Goal: Transaction & Acquisition: Purchase product/service

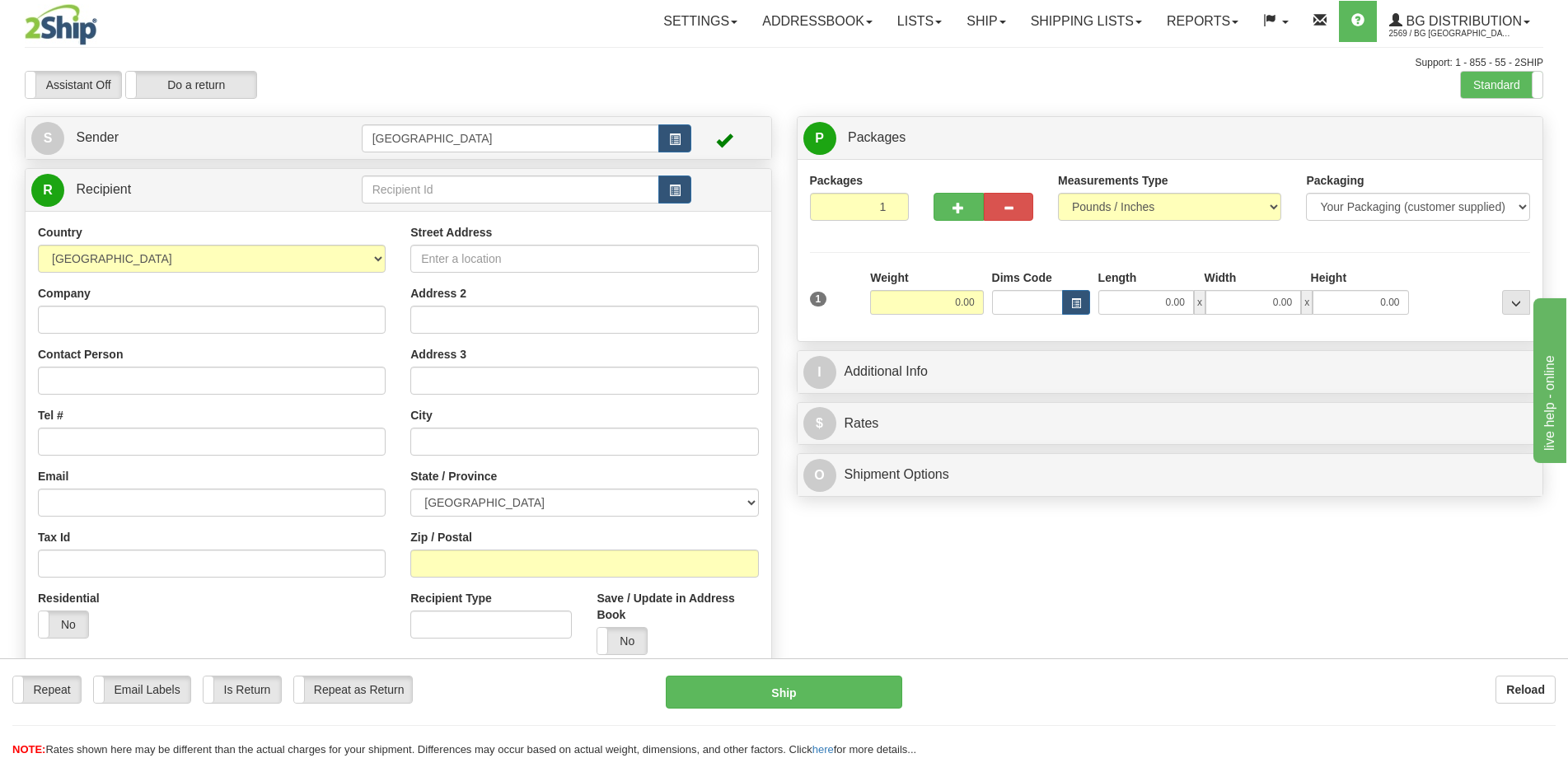
click at [421, 169] on div "R Recipient" at bounding box center [398, 190] width 746 height 42
click at [428, 187] on input "text" at bounding box center [510, 189] width 298 height 28
click at [473, 215] on div "9531" at bounding box center [506, 215] width 280 height 16
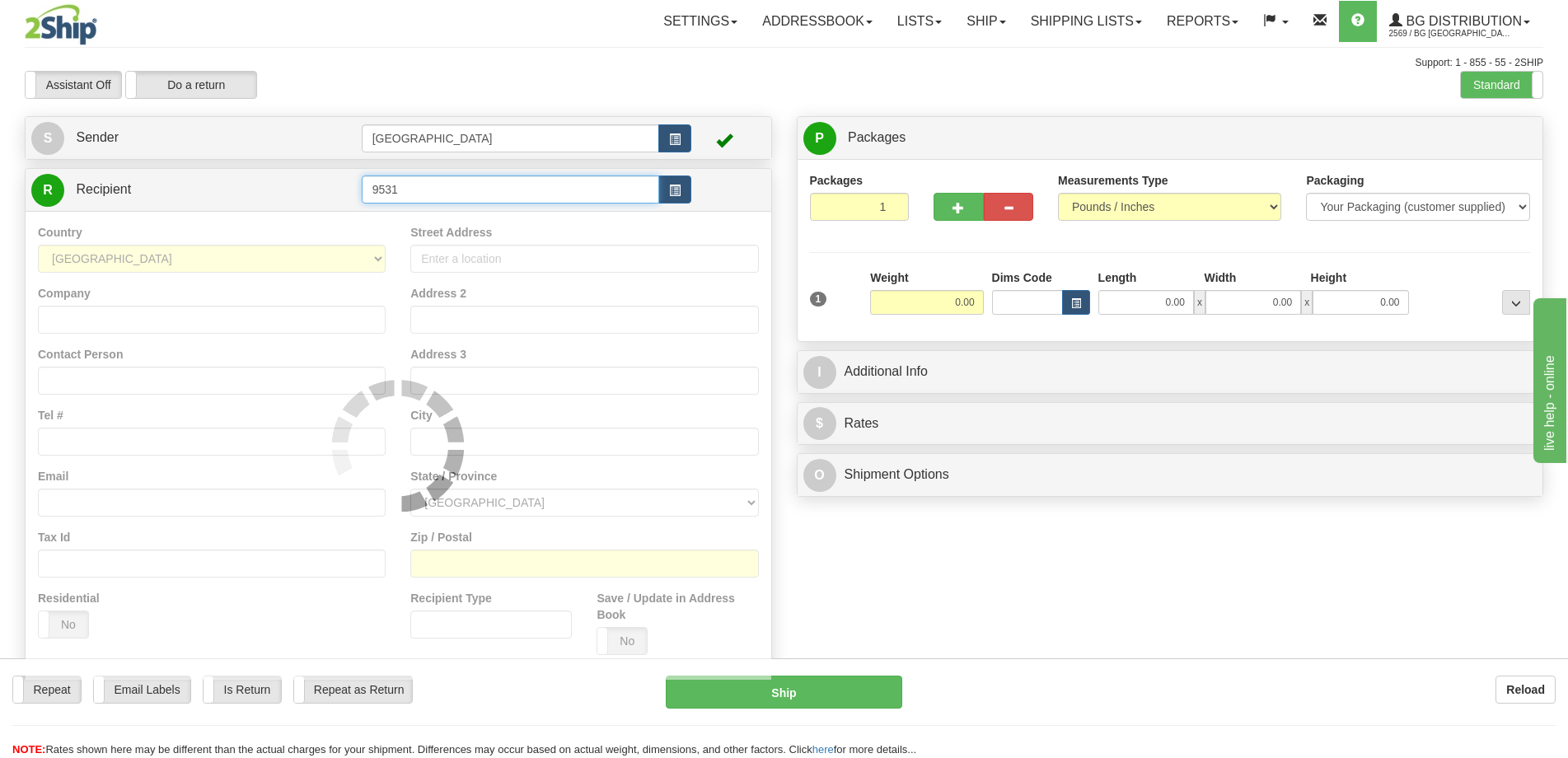
type input "9531"
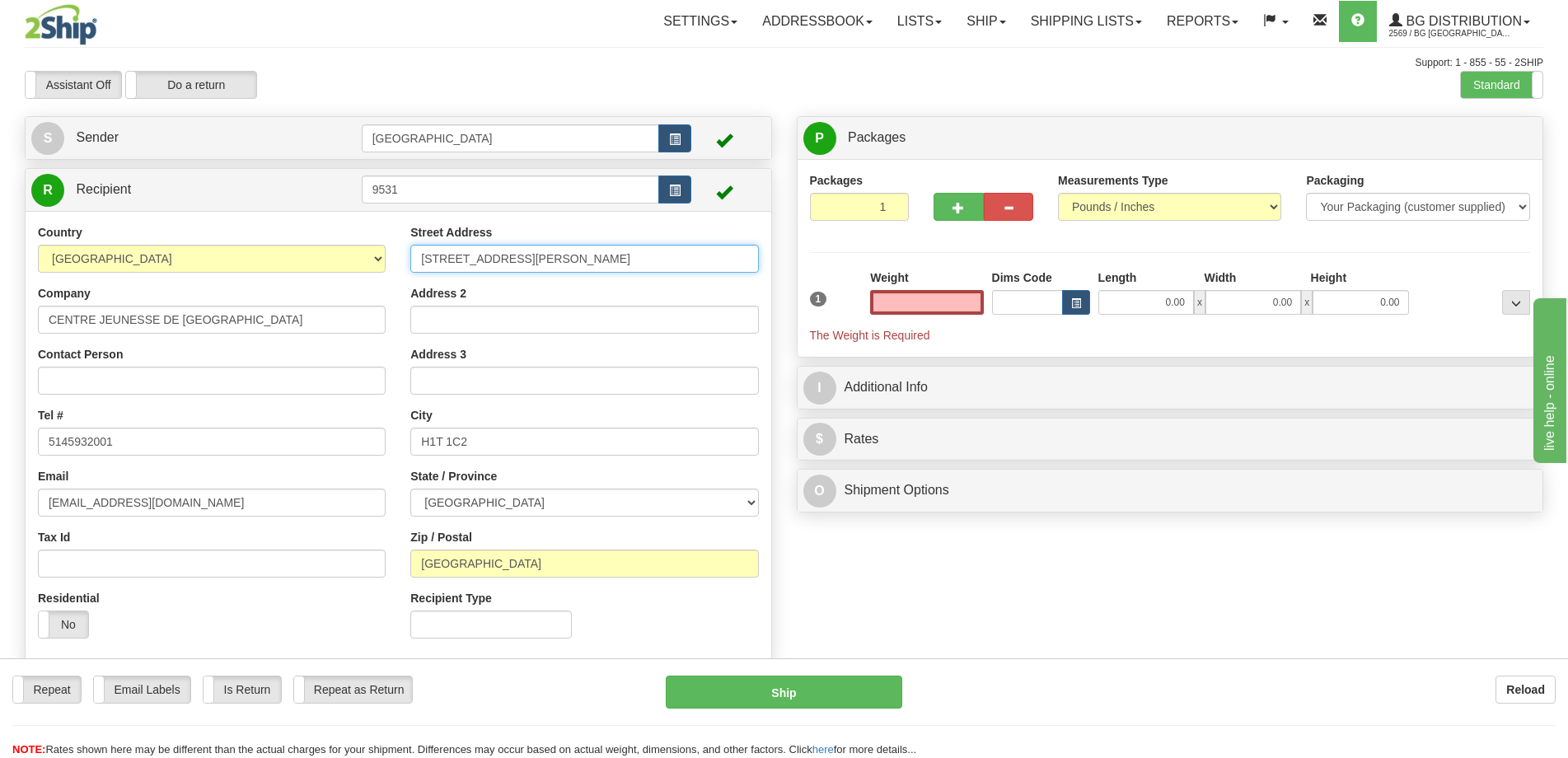
type input "0.00"
drag, startPoint x: 649, startPoint y: 264, endPoint x: 91, endPoint y: 211, distance: 560.5
click at [92, 211] on div "Country [GEOGRAPHIC_DATA] [GEOGRAPHIC_DATA] [GEOGRAPHIC_DATA] [GEOGRAPHIC_DATA]…" at bounding box center [398, 437] width 746 height 452
type input "[STREET_ADDRESS][PERSON_NAME]"
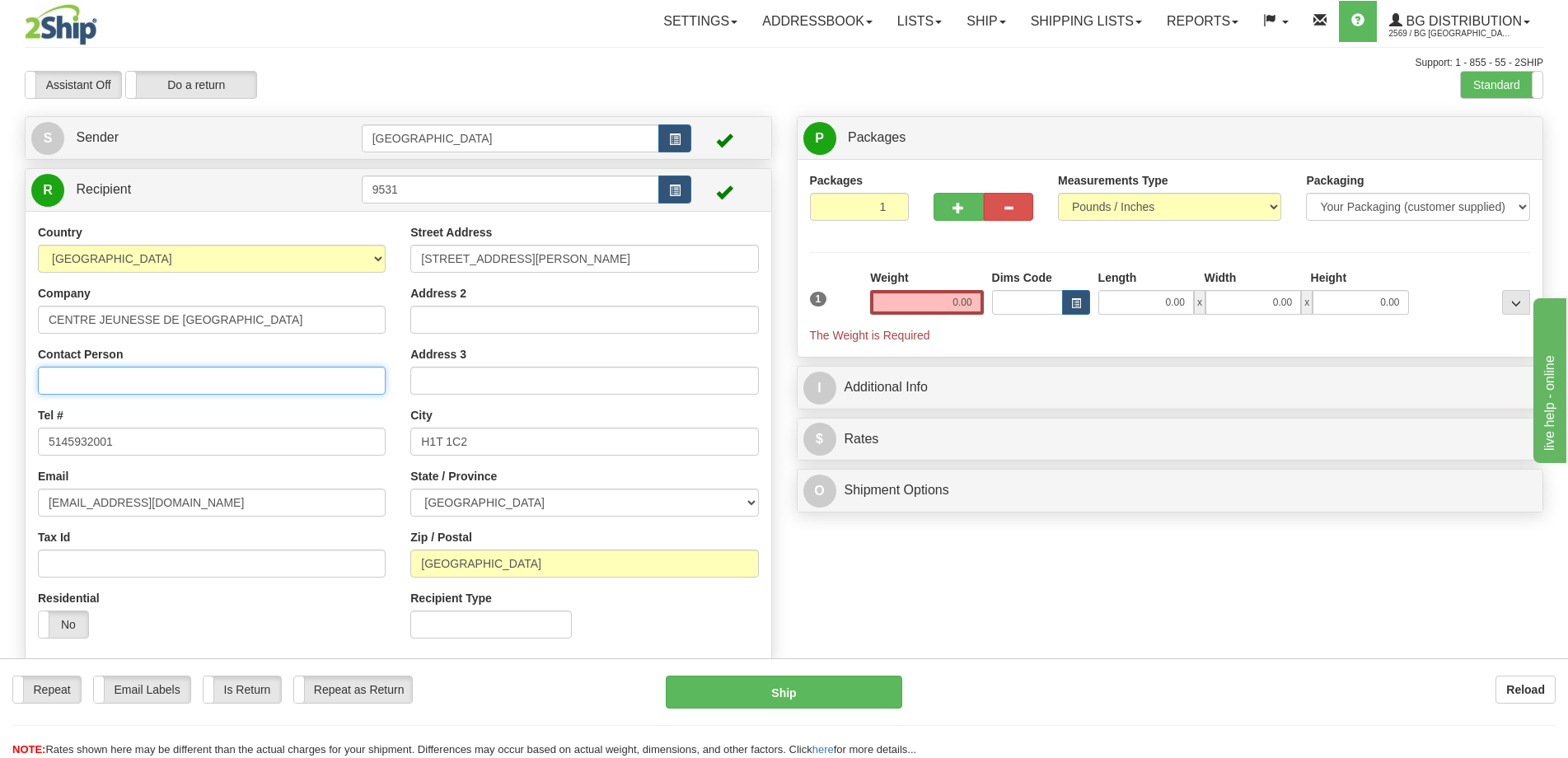
type input "[PERSON_NAME]"
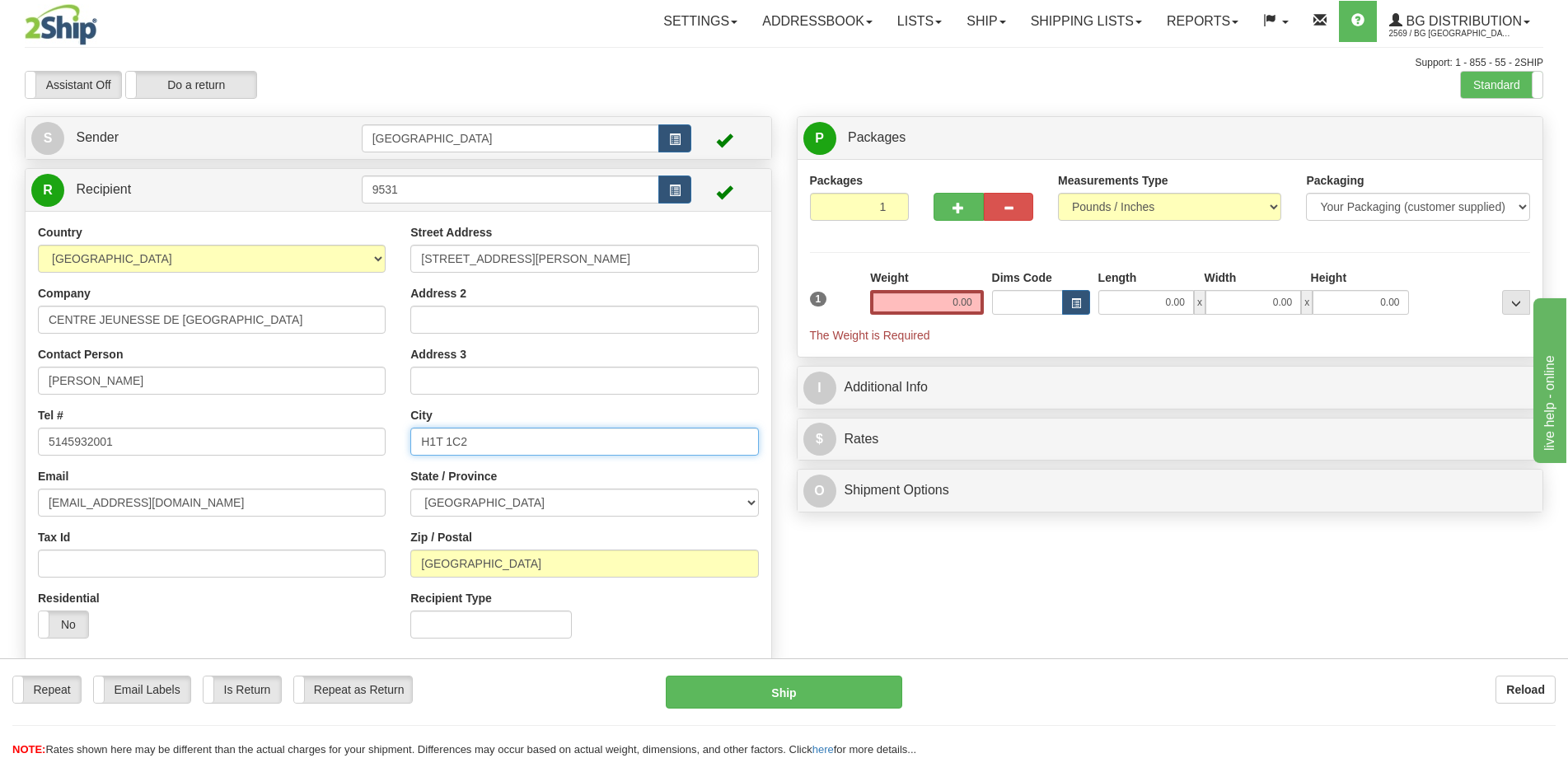
type input "[GEOGRAPHIC_DATA]"
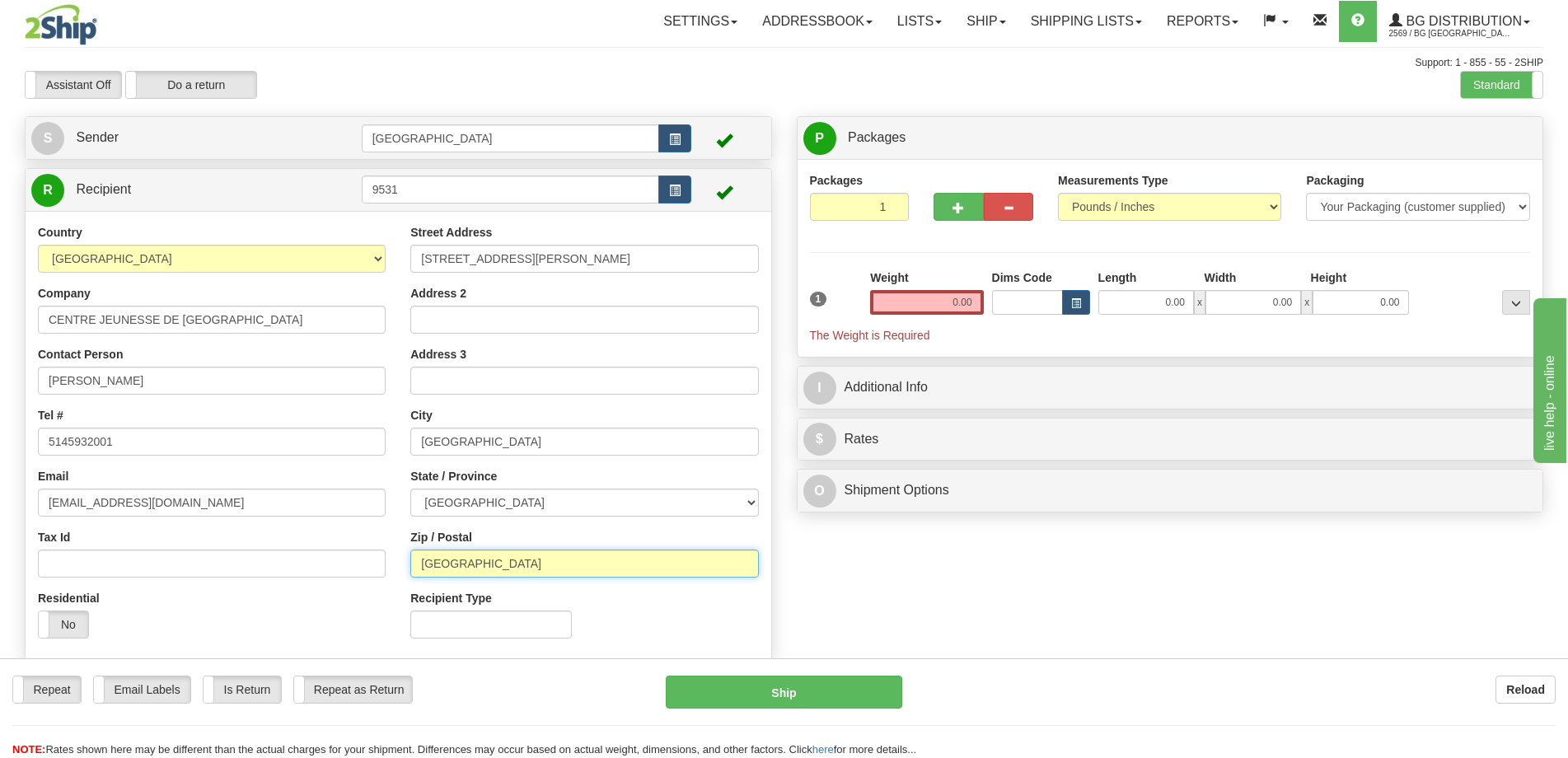
type input "H2M 1Y7"
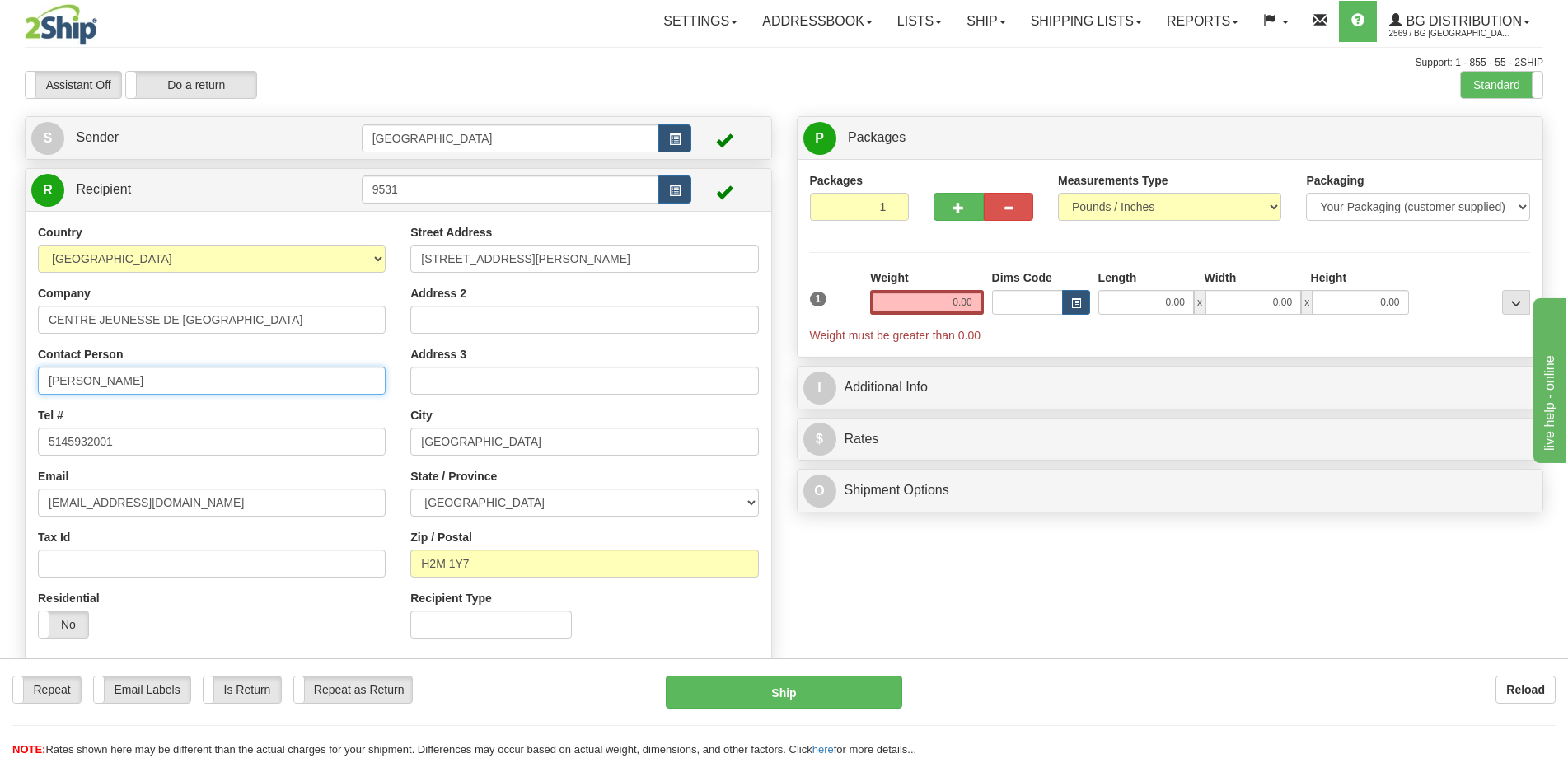
drag, startPoint x: 133, startPoint y: 386, endPoint x: 21, endPoint y: 379, distance: 112.2
click at [21, 380] on div "Create a label for the return Create Pickup Without Label S Sender [GEOGRAPHIC_…" at bounding box center [398, 394] width 772 height 556
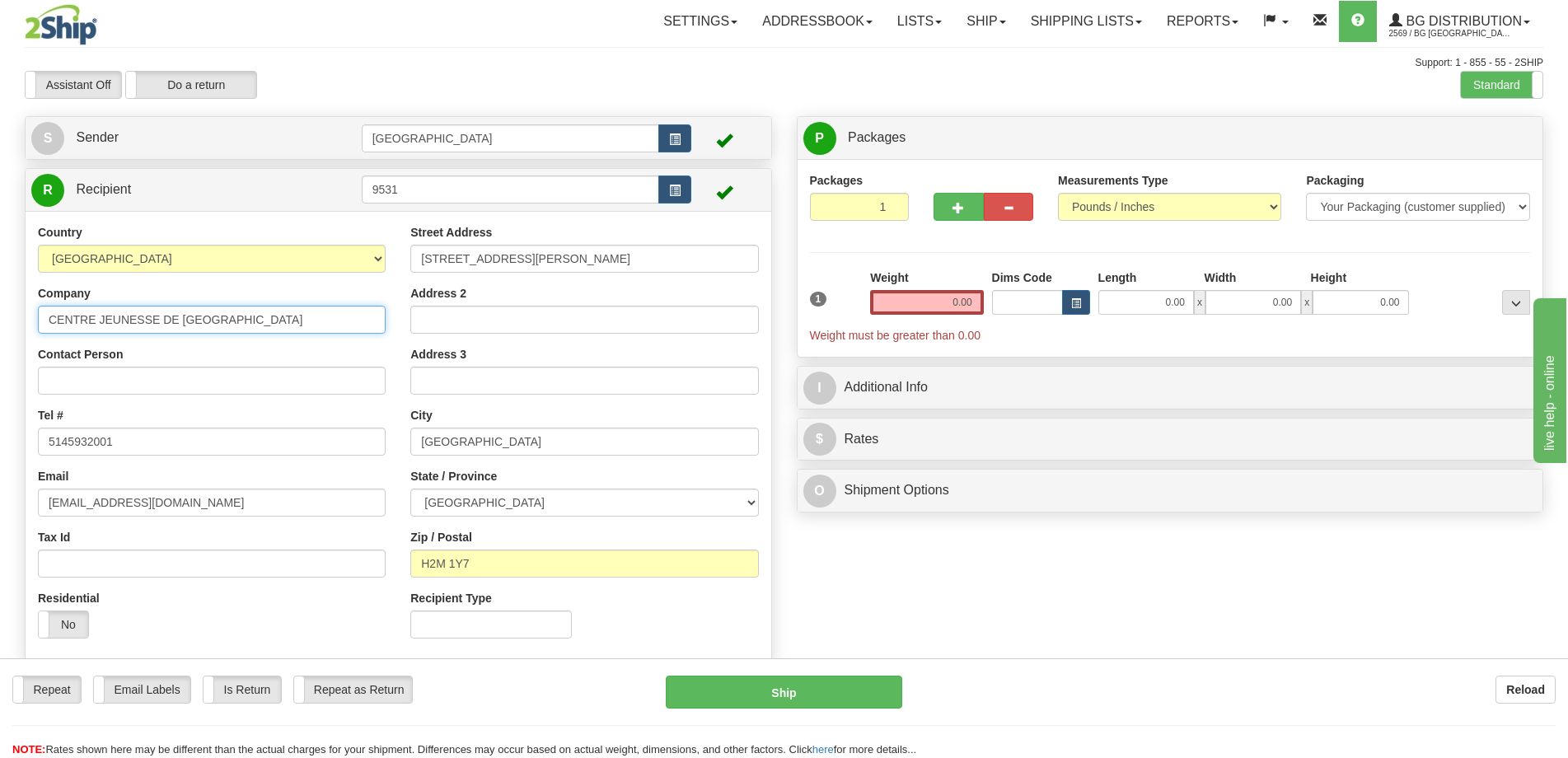
click at [291, 319] on input "CENTRE JEUNESSE DE [GEOGRAPHIC_DATA]" at bounding box center [211, 319] width 347 height 28
click at [1141, 304] on input "0.00" at bounding box center [1146, 302] width 96 height 25
type input "17.00"
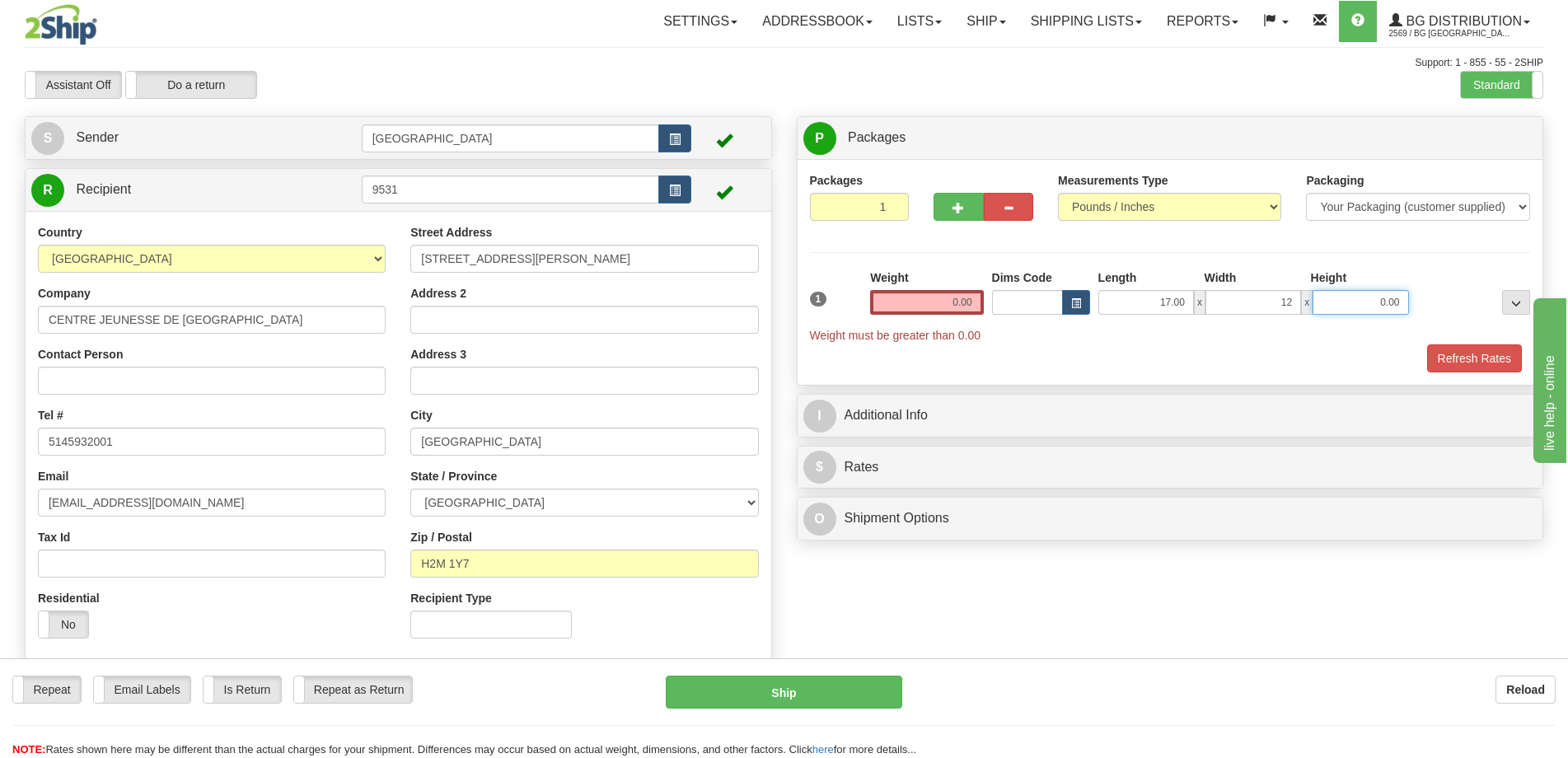
type input "12.00"
click at [935, 298] on input "0.00" at bounding box center [927, 302] width 113 height 25
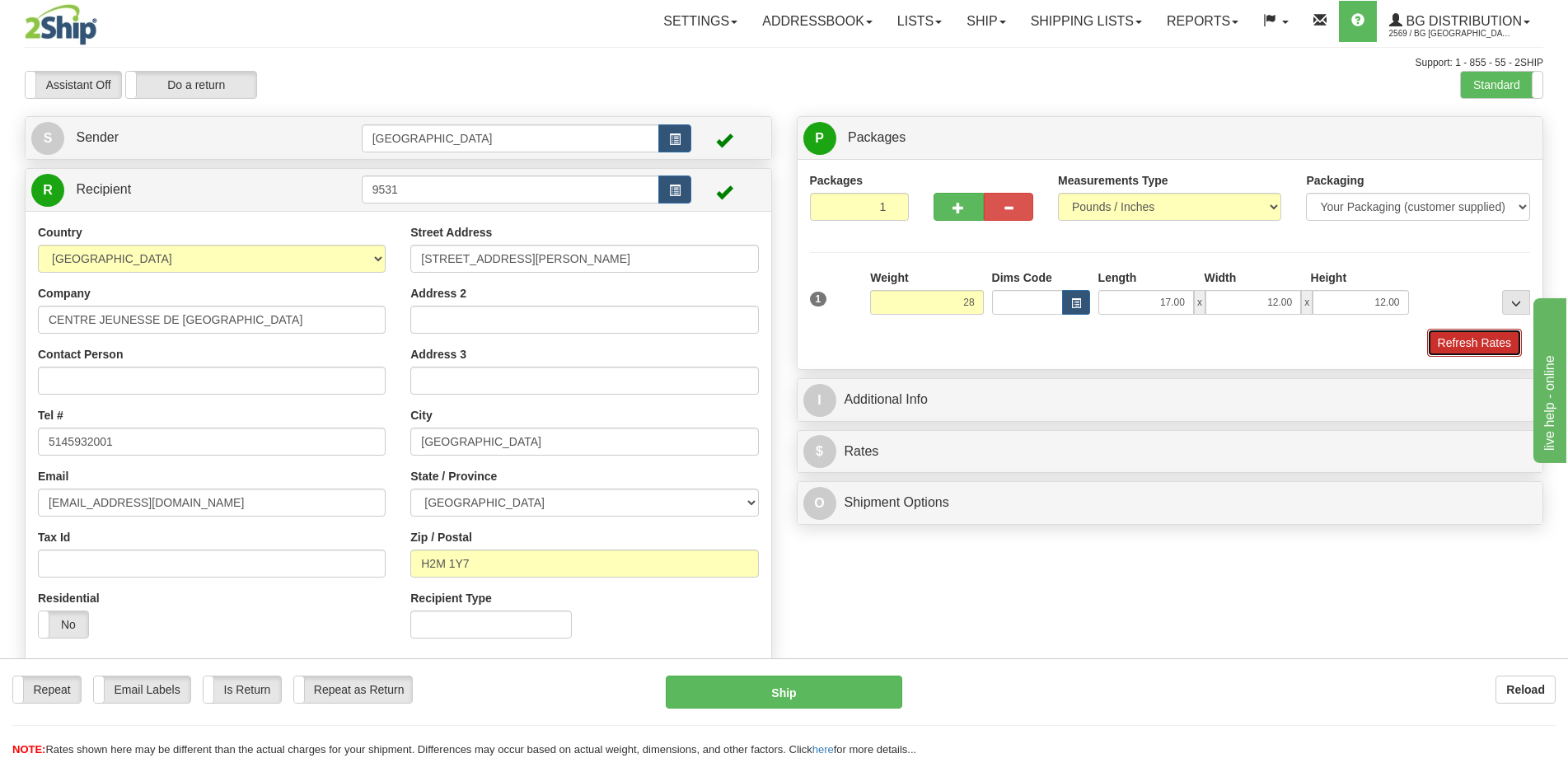
click at [1478, 337] on button "Refresh Rates" at bounding box center [1475, 342] width 95 height 28
type input "28.00"
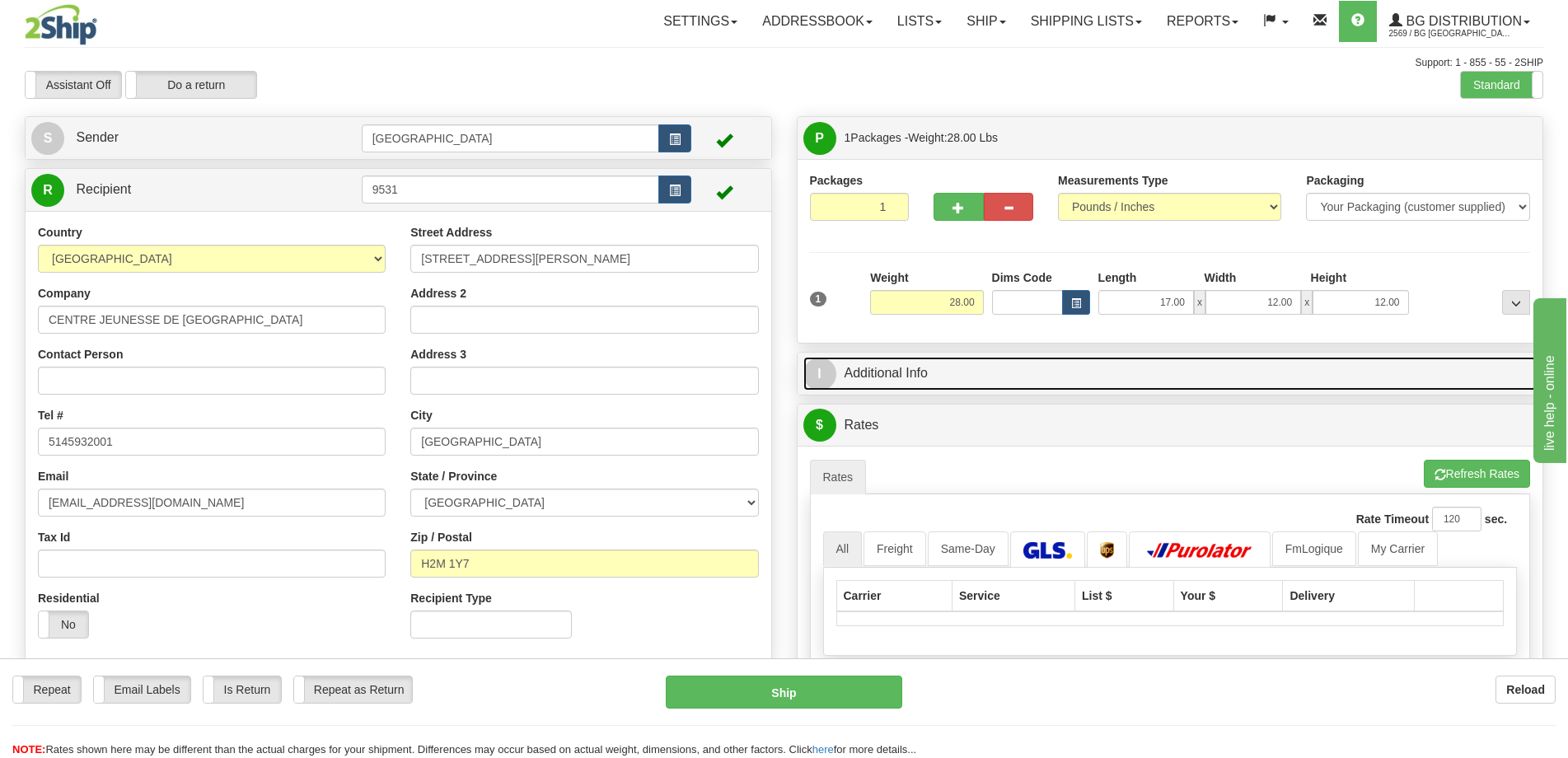
click at [1388, 361] on link "I Additional Info" at bounding box center [1170, 373] width 734 height 34
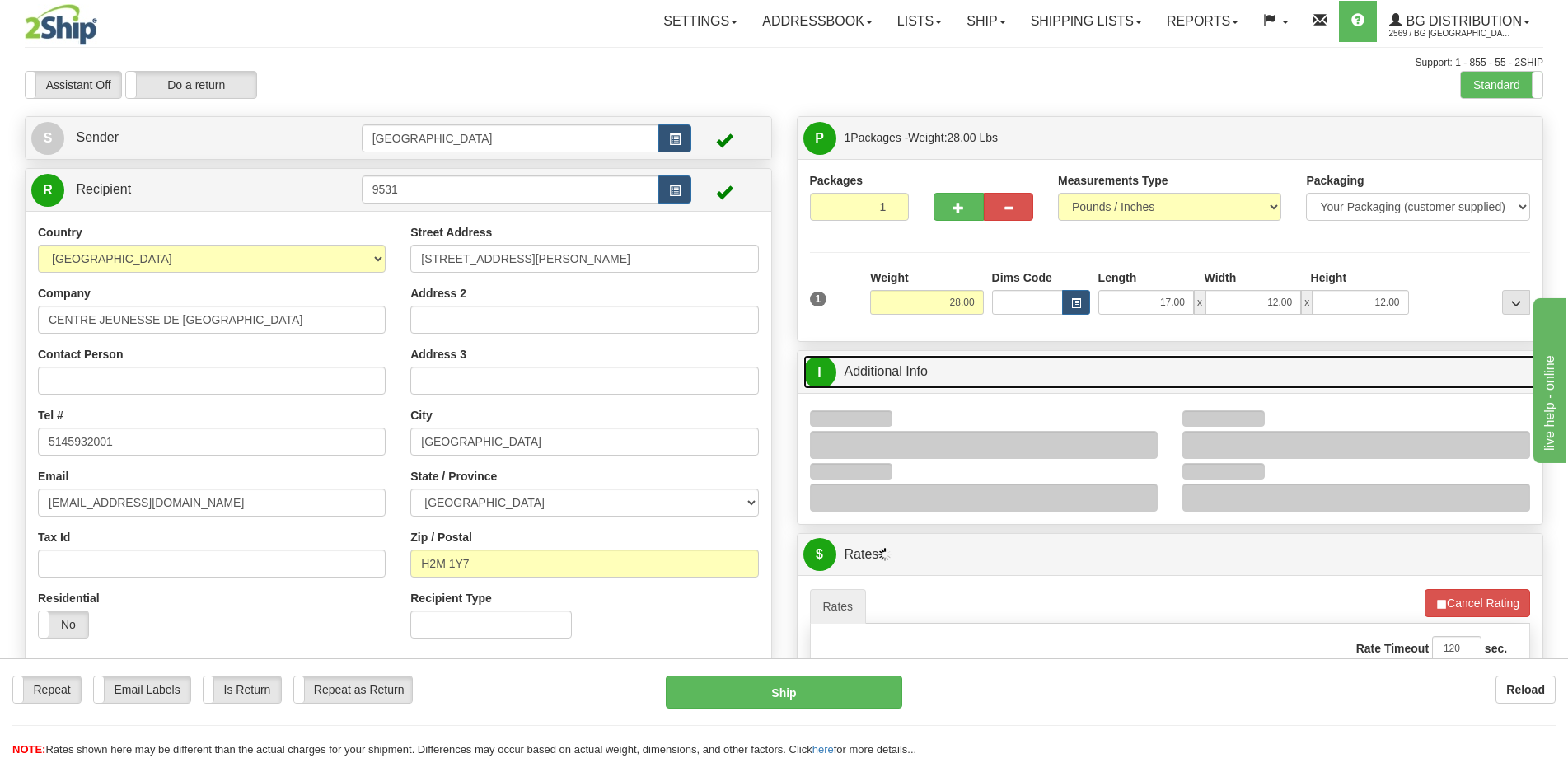
scroll to position [247, 0]
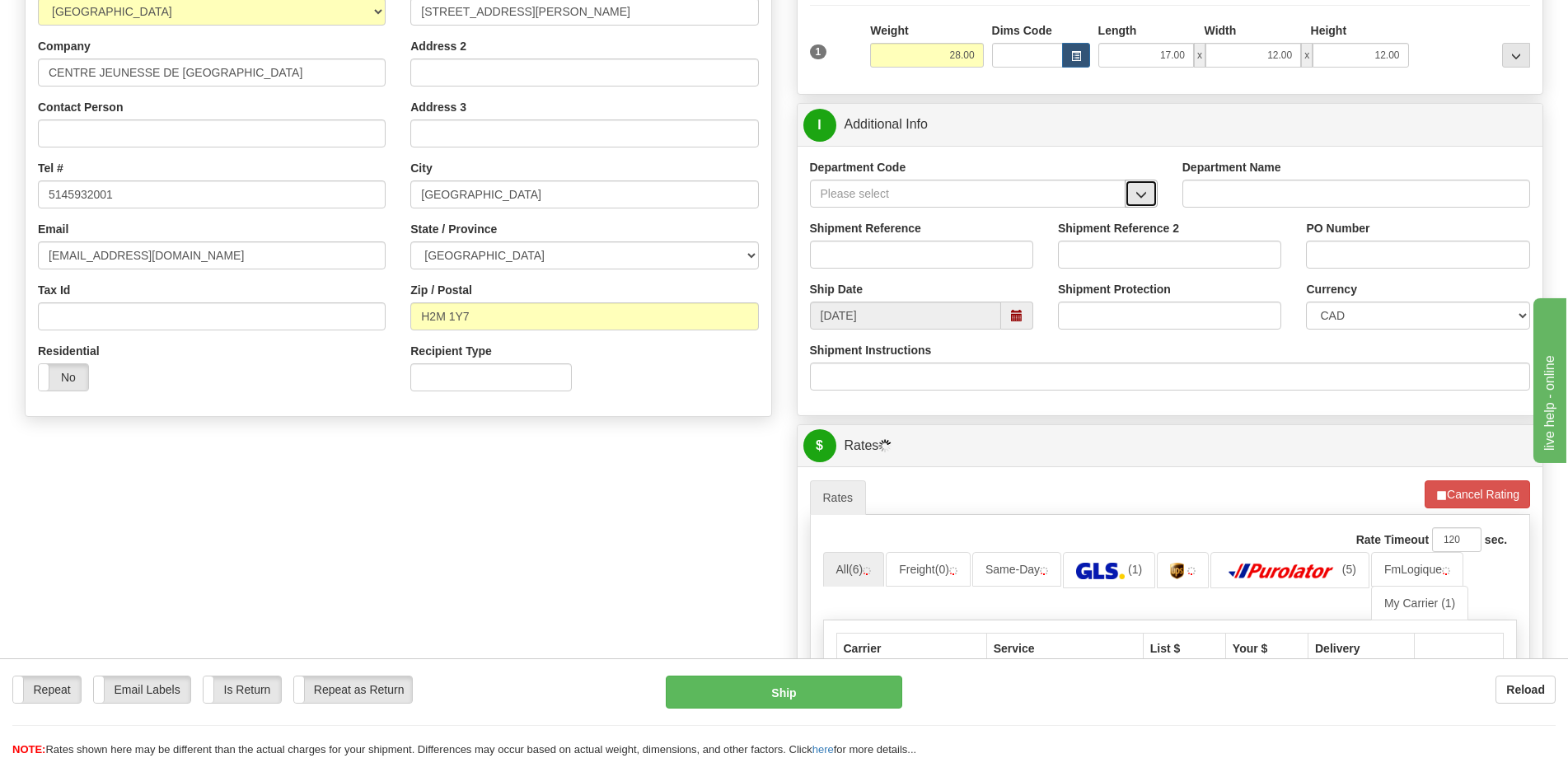
click at [1139, 192] on span "button" at bounding box center [1141, 195] width 12 height 11
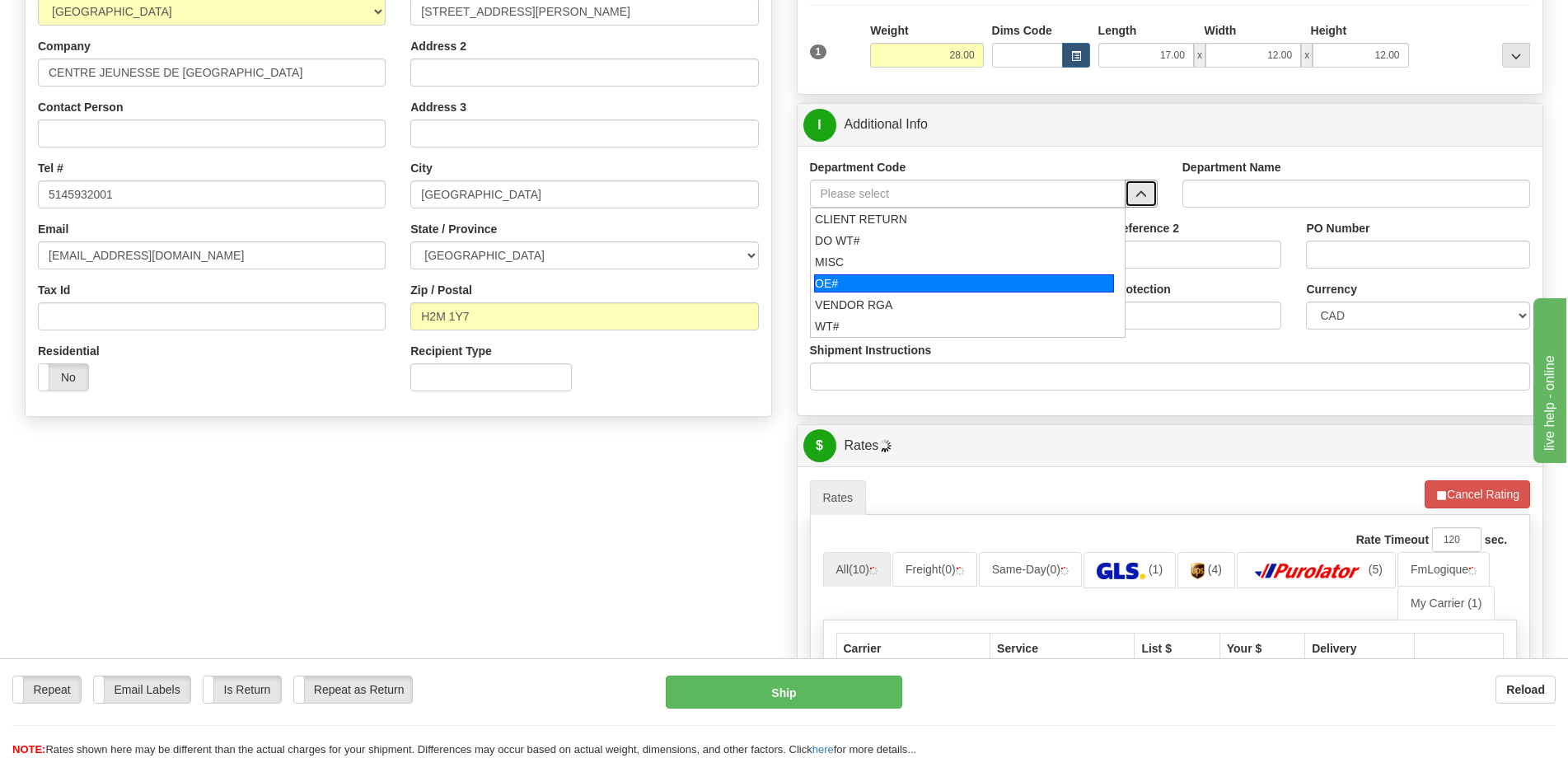
click at [870, 282] on div "OE#" at bounding box center [964, 283] width 300 height 18
type input "OE#"
type input "ORDERS"
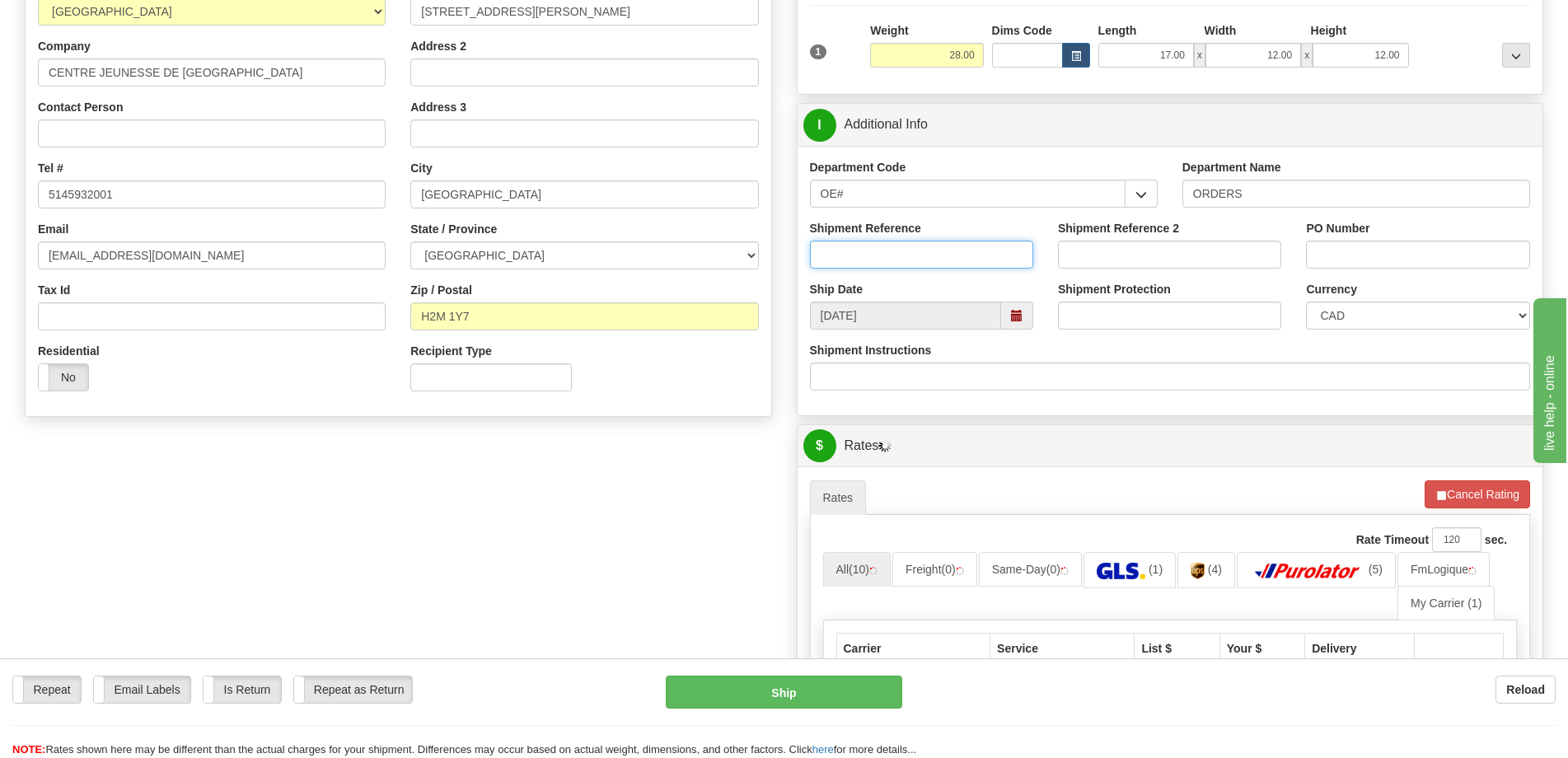
click at [882, 253] on input "Shipment Reference" at bounding box center [921, 254] width 223 height 28
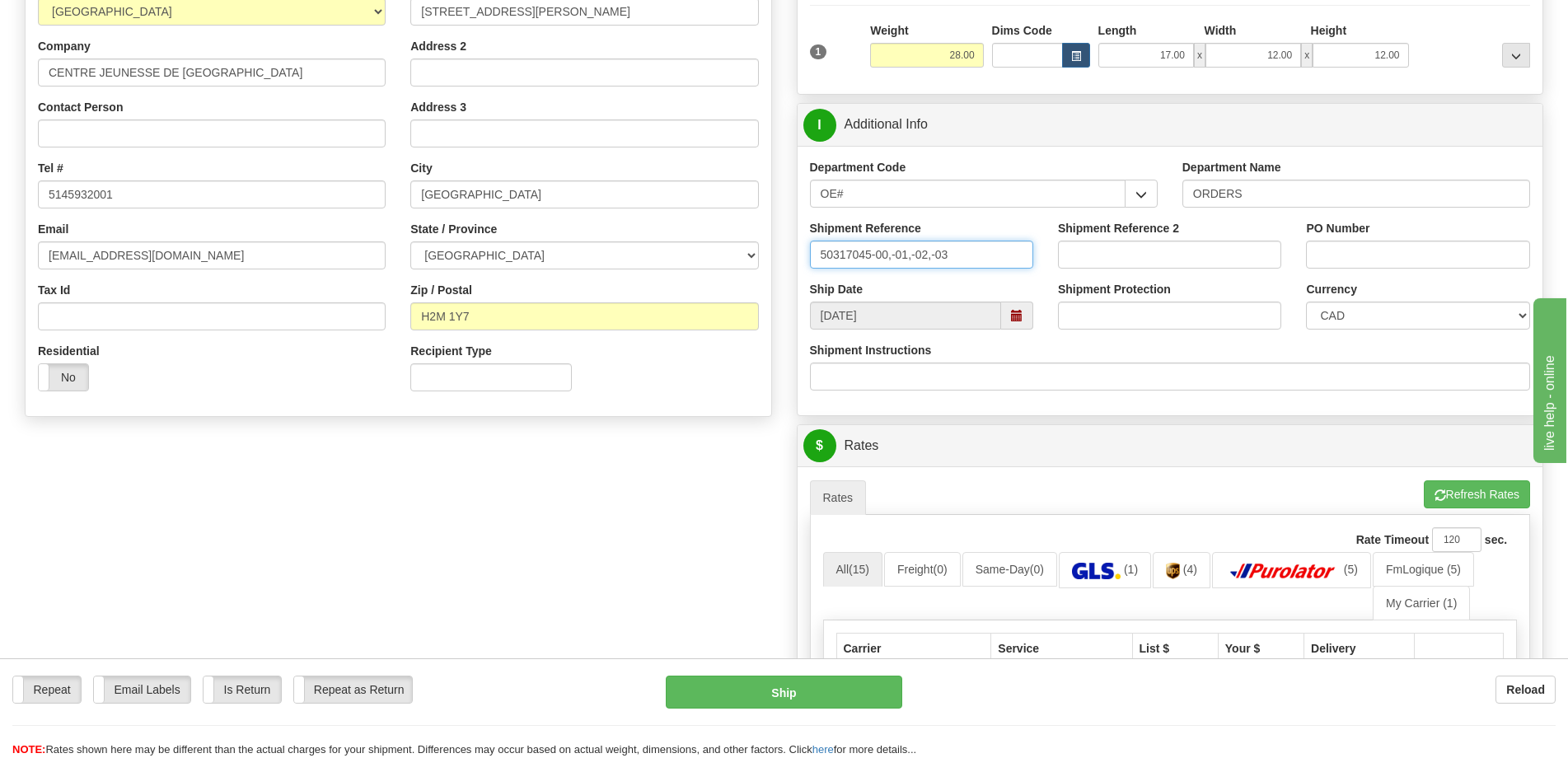
type input "50317045-00,-01,-02,-03"
click at [1310, 257] on input "PO Number" at bounding box center [1417, 254] width 223 height 28
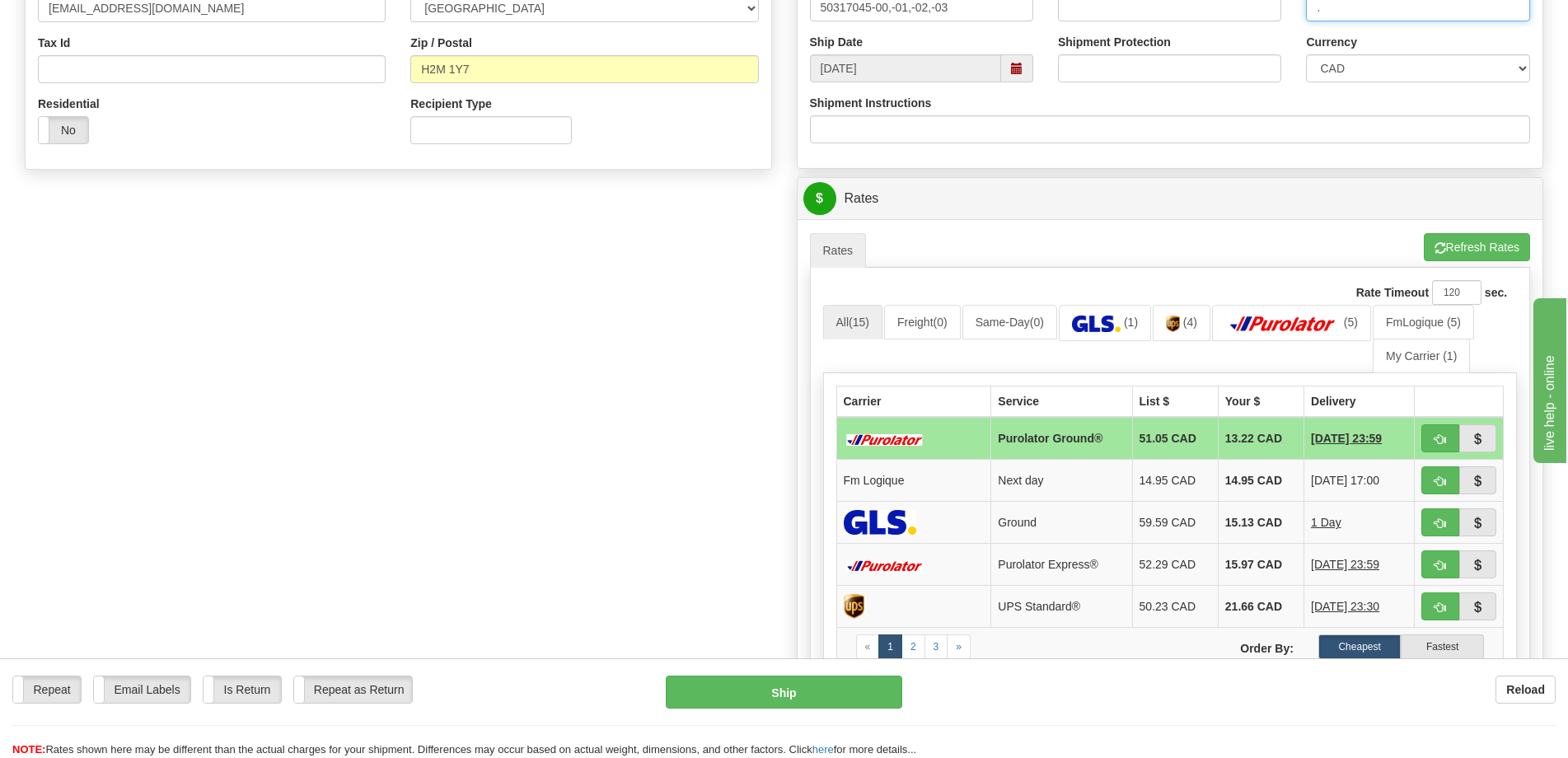
scroll to position [659, 0]
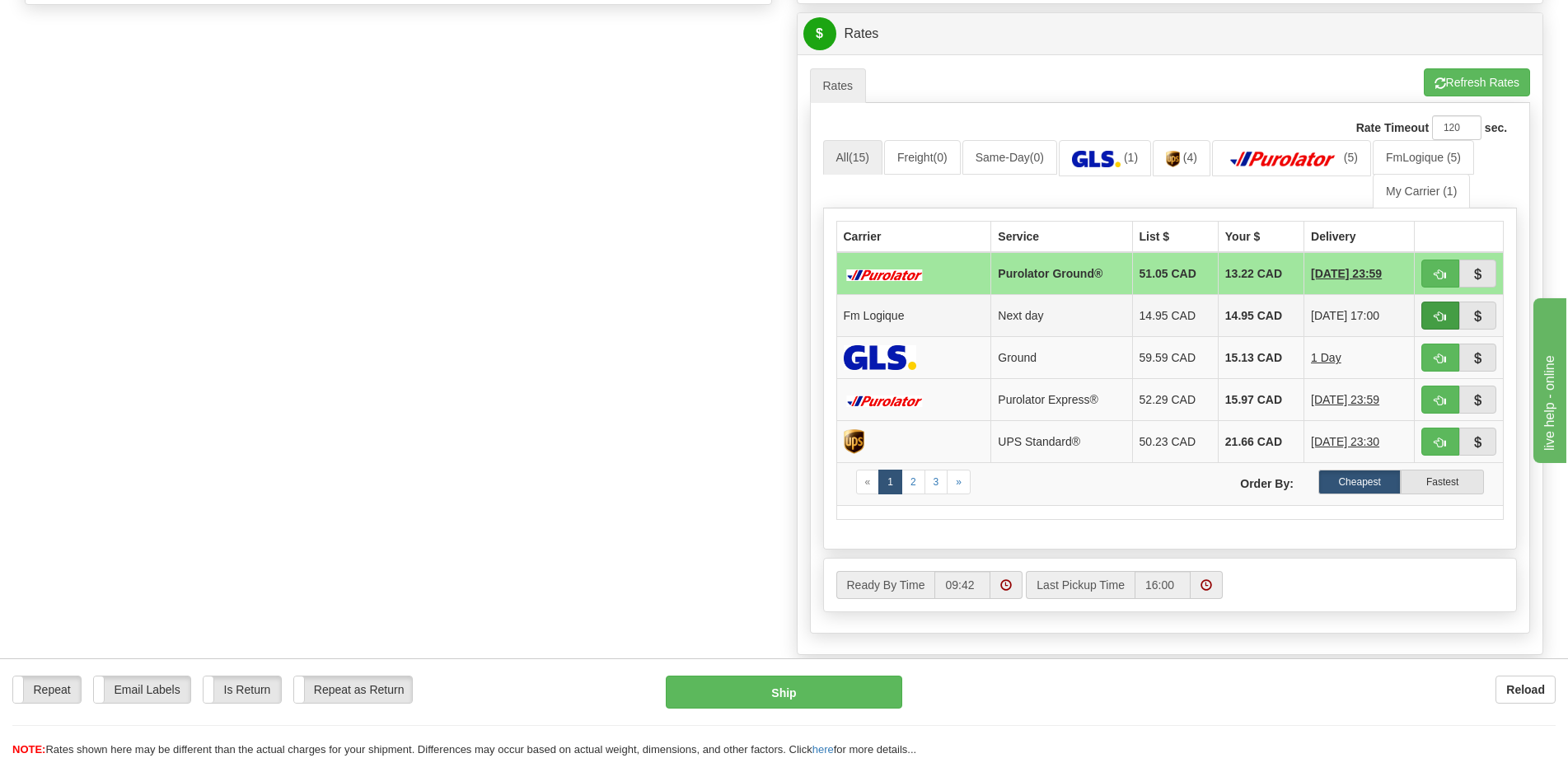
type input "."
click at [1449, 321] on button "button" at bounding box center [1440, 315] width 38 height 28
type input "jour"
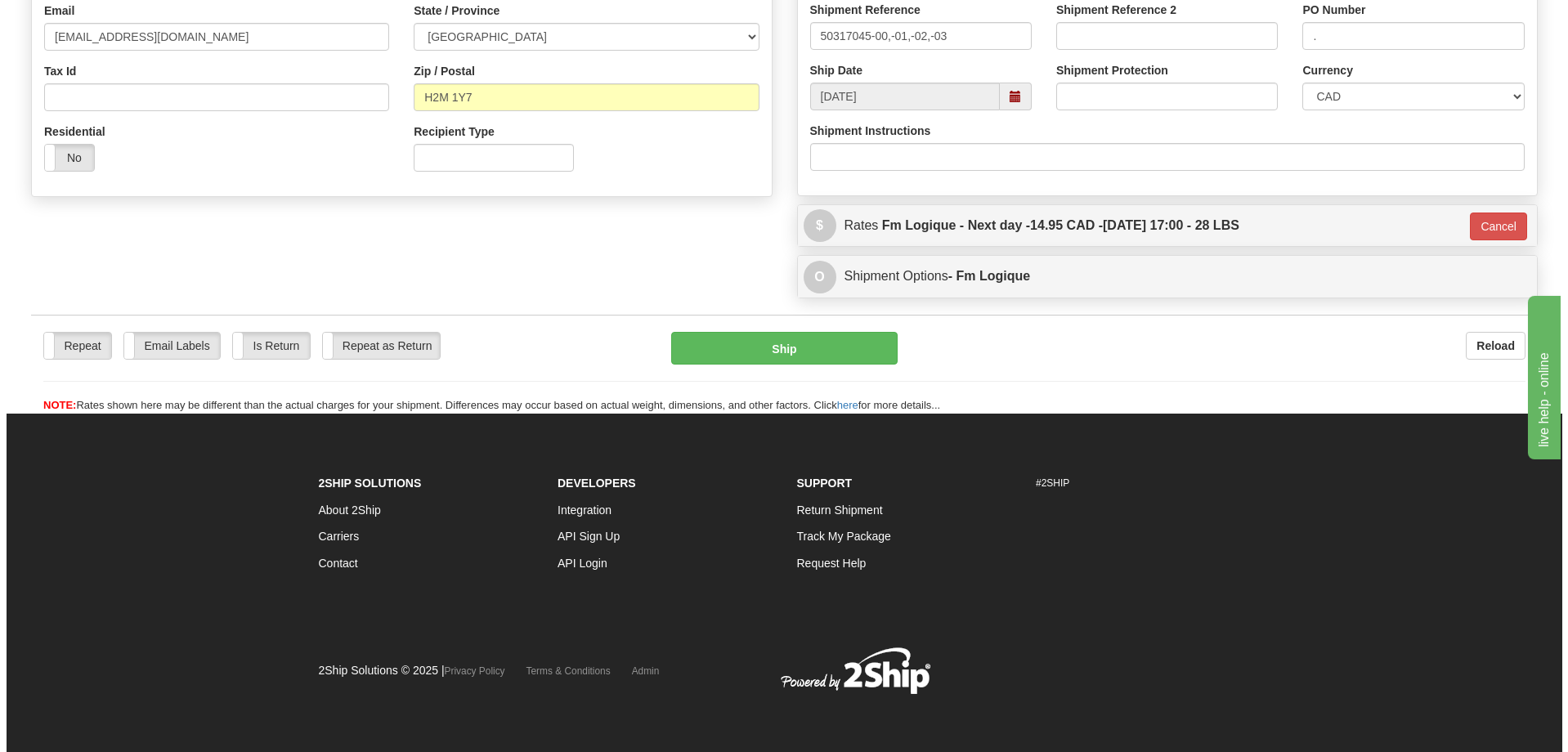
scroll to position [463, 0]
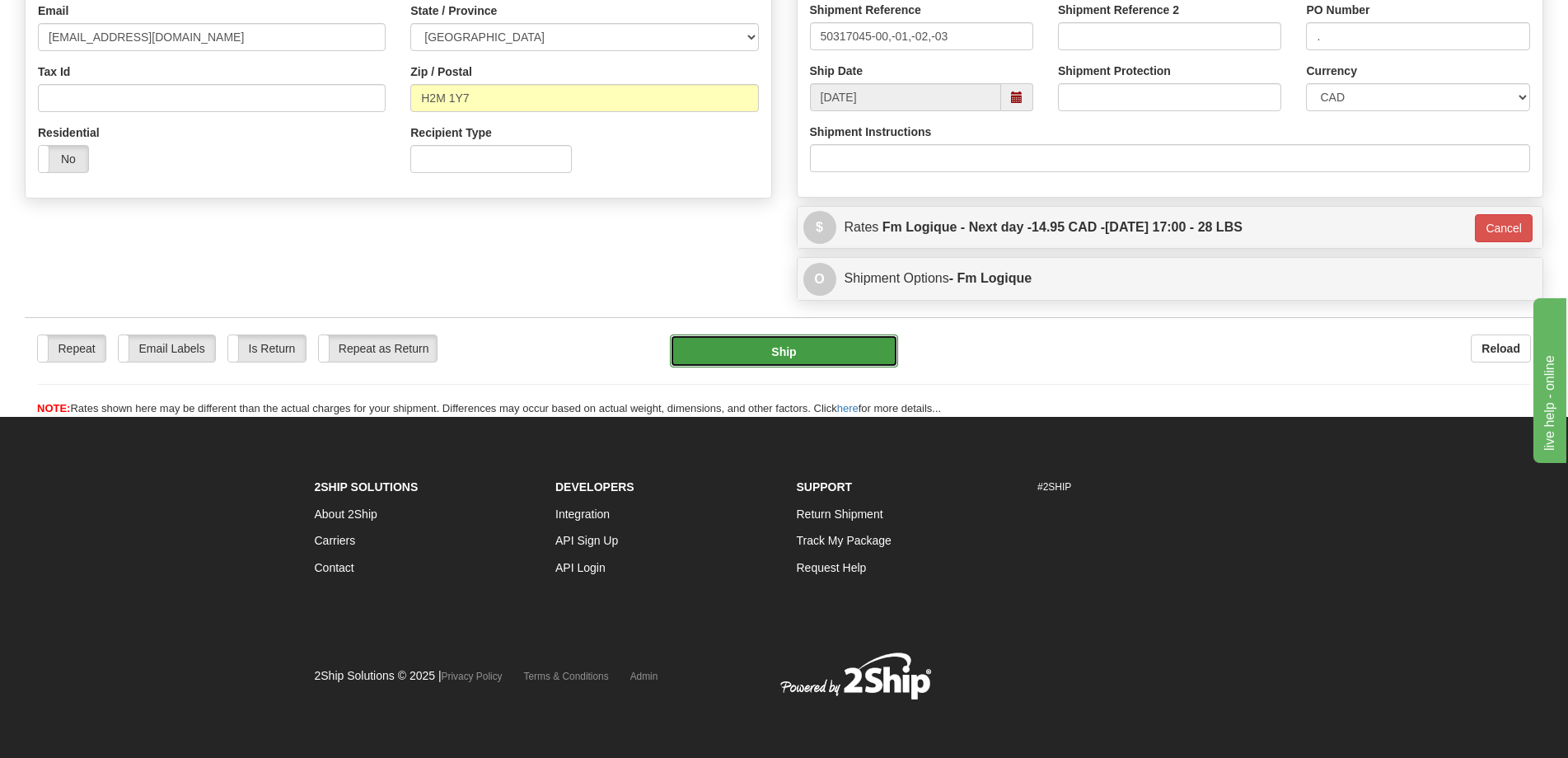
click at [795, 335] on button "Ship" at bounding box center [784, 351] width 228 height 33
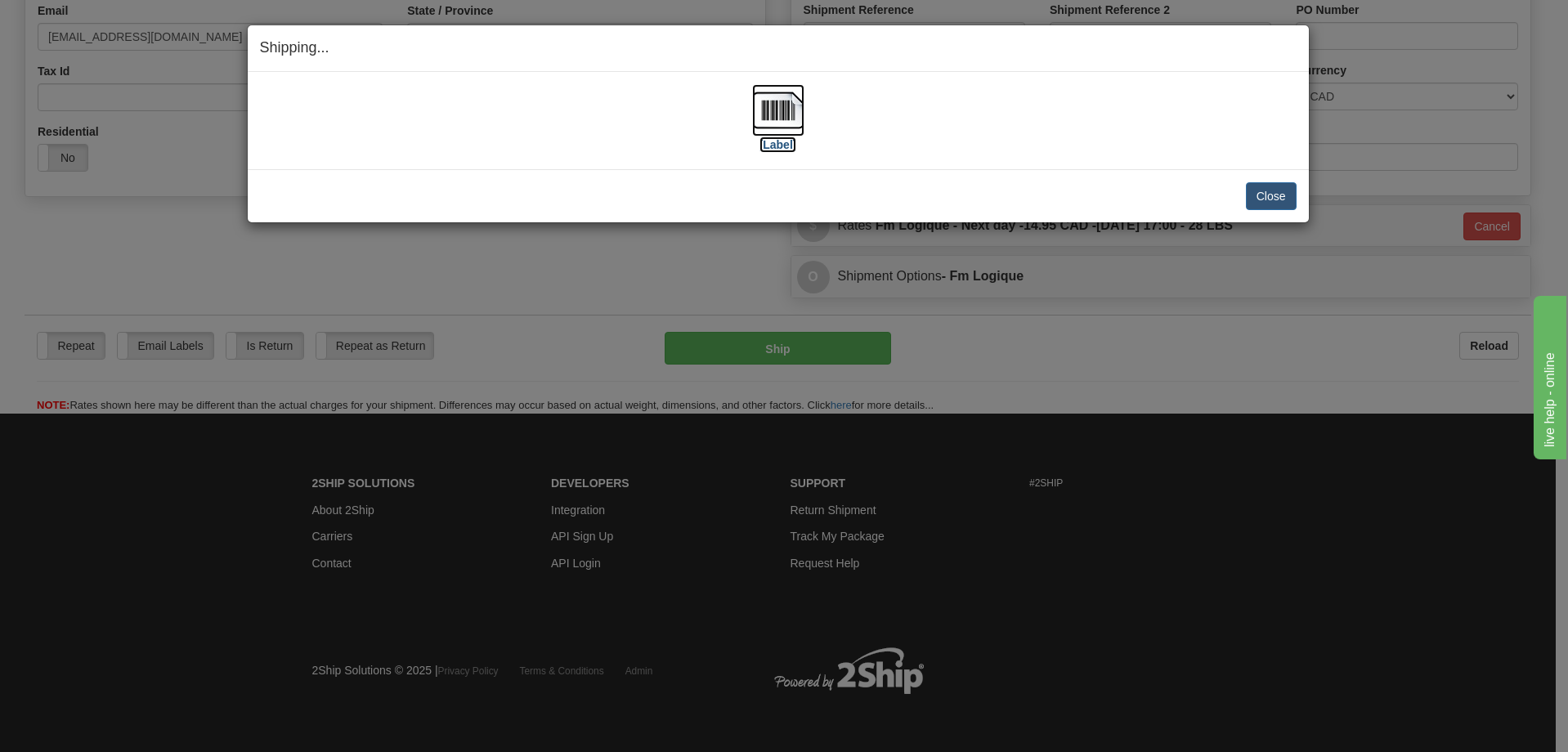
click at [782, 117] on img at bounding box center [778, 110] width 52 height 52
click at [1264, 192] on button "Close" at bounding box center [1270, 195] width 51 height 28
